Goal: Find specific page/section: Find specific page/section

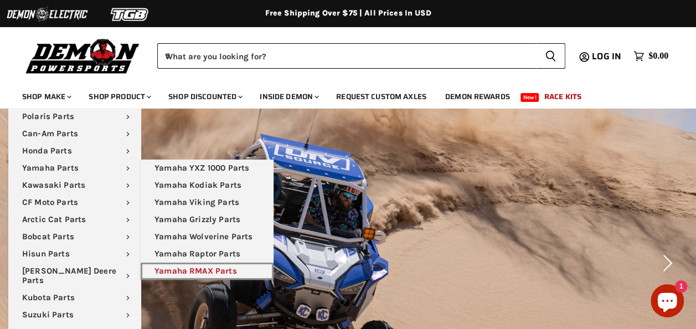
click at [200, 271] on link "Yamaha RMAX Parts" at bounding box center [207, 270] width 133 height 17
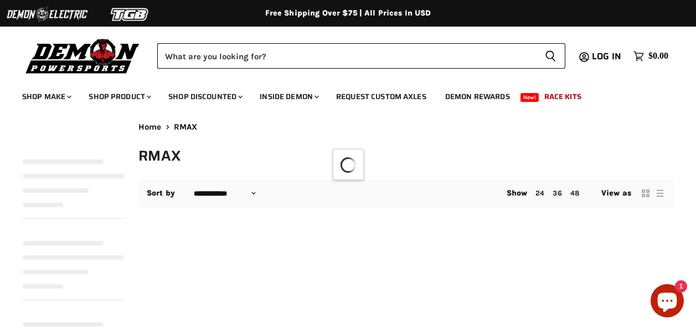
select select "**********"
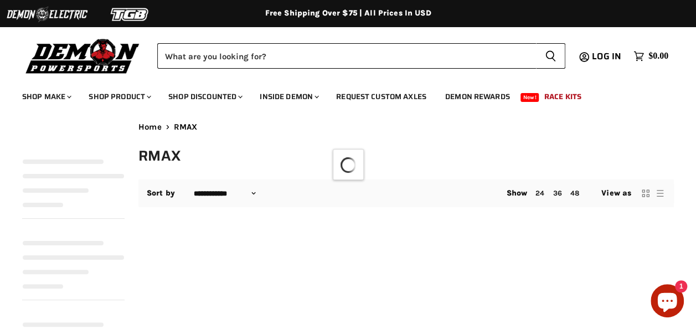
select select "**********"
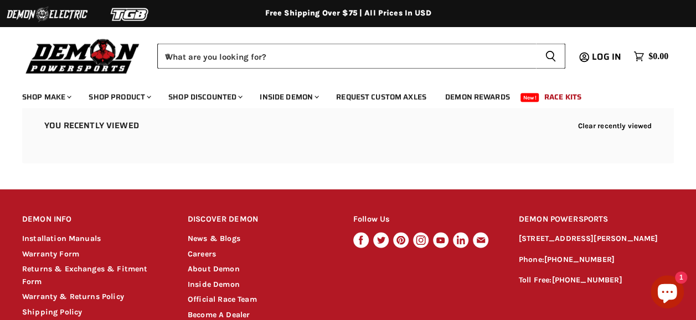
scroll to position [798, 0]
